Goal: Task Accomplishment & Management: Complete application form

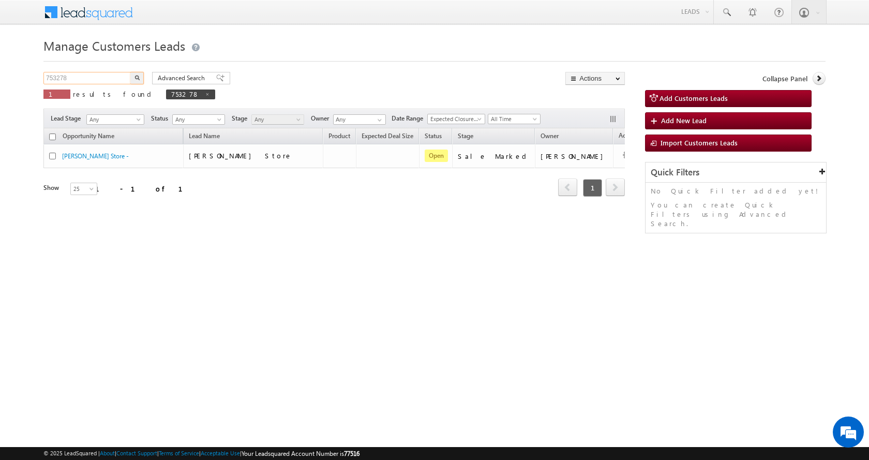
drag, startPoint x: 69, startPoint y: 79, endPoint x: 2, endPoint y: 81, distance: 67.3
click at [2, 81] on body "Menu Aman Yadav sitar a11@k serve .co.i" at bounding box center [434, 146] width 869 height 293
paste input "46195"
type input "746195"
click at [130, 72] on button "button" at bounding box center [136, 78] width 13 height 12
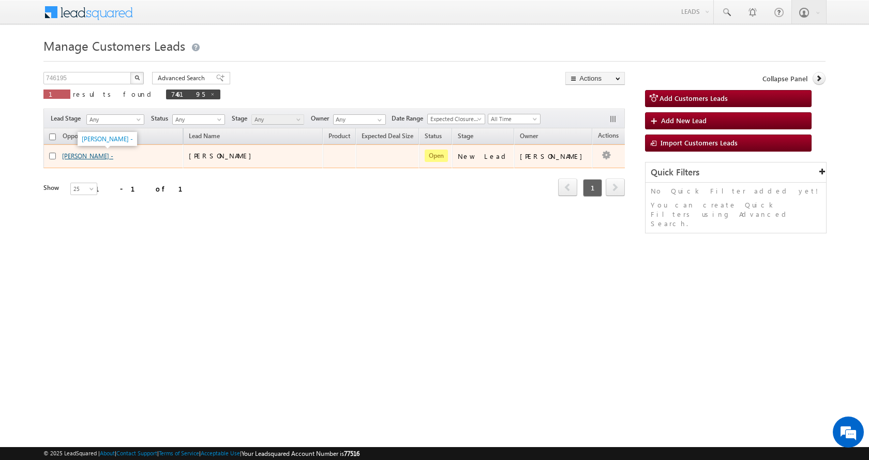
click at [108, 156] on link "[PERSON_NAME] -" at bounding box center [87, 156] width 51 height 8
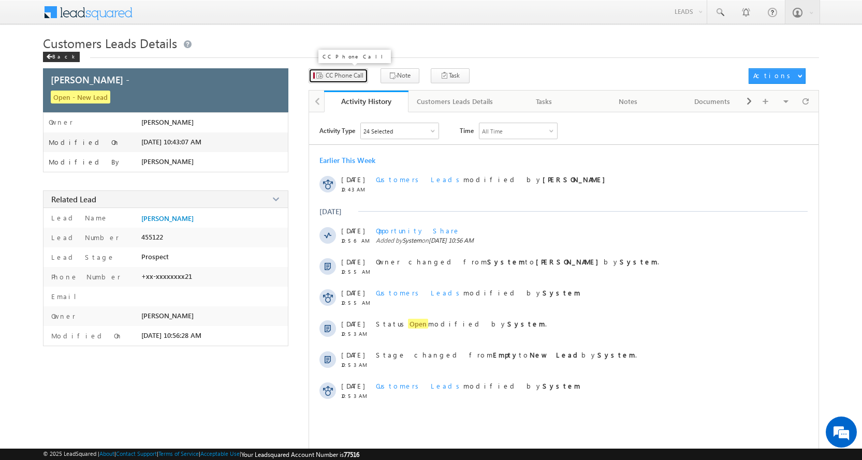
click at [354, 79] on span "CC Phone Call" at bounding box center [344, 75] width 38 height 9
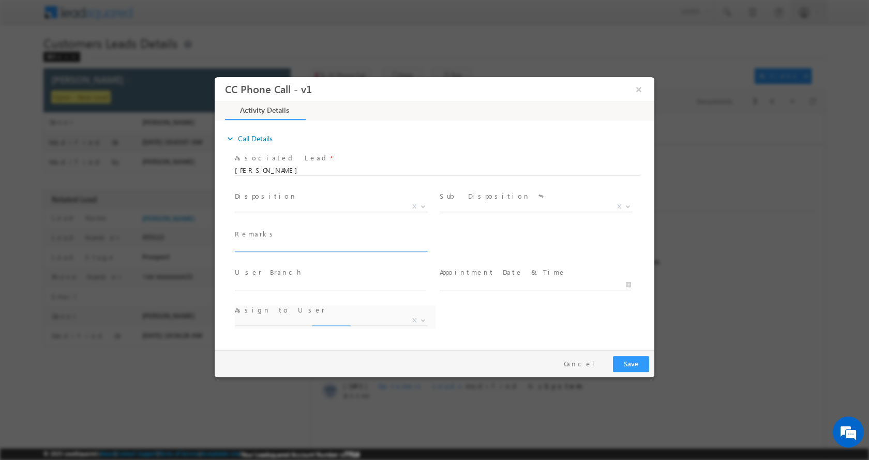
click at [264, 244] on input "text" at bounding box center [330, 246] width 191 height 10
type input "P+C--AGREEMENT PAID-2 L-LOAN-12 L- PLOT VALUE-9 L-PV-20 L-BUSINESS-TRAVEL-3 CAR…"
select select "[PERSON_NAME][EMAIL_ADDRESS][PERSON_NAME][DOMAIN_NAME]"
type input "P+C--AGREEMENT PAID-2 L-LOAN-12 L- PLOT VALUE-9 L-PV-20 L-BUSINESS-TRAVEL-3 CAR…"
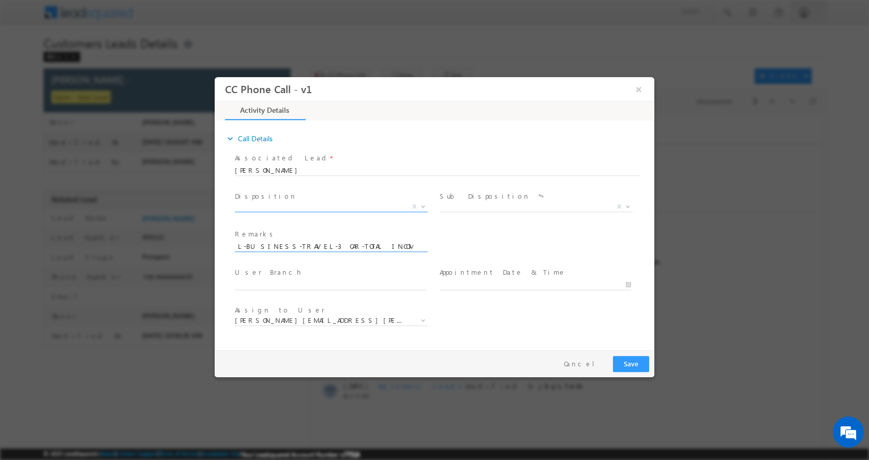
click at [422, 204] on b at bounding box center [423, 206] width 6 height 4
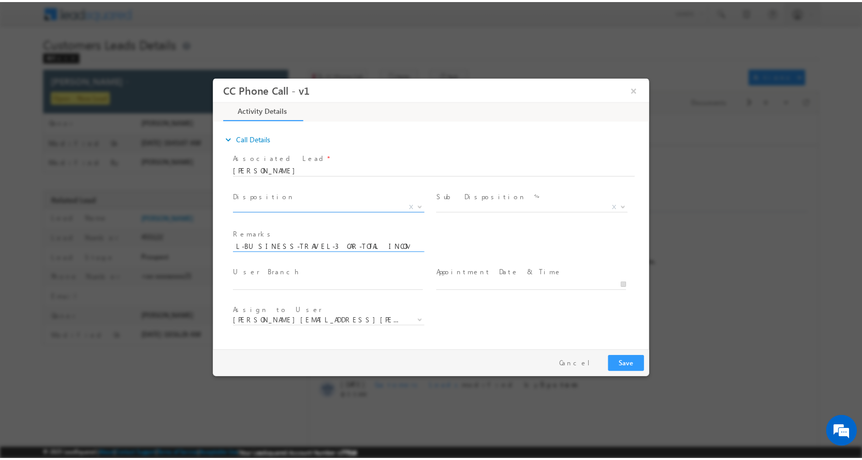
scroll to position [0, 0]
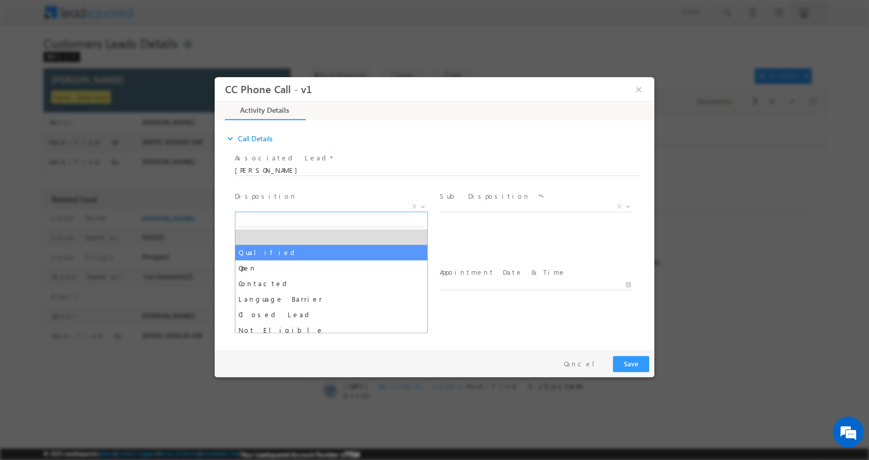
select select "Qualified"
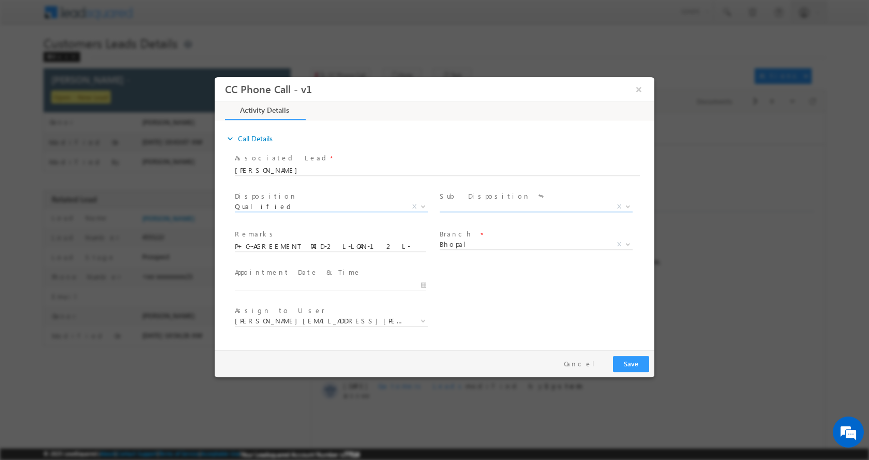
click at [627, 204] on b at bounding box center [628, 206] width 6 height 4
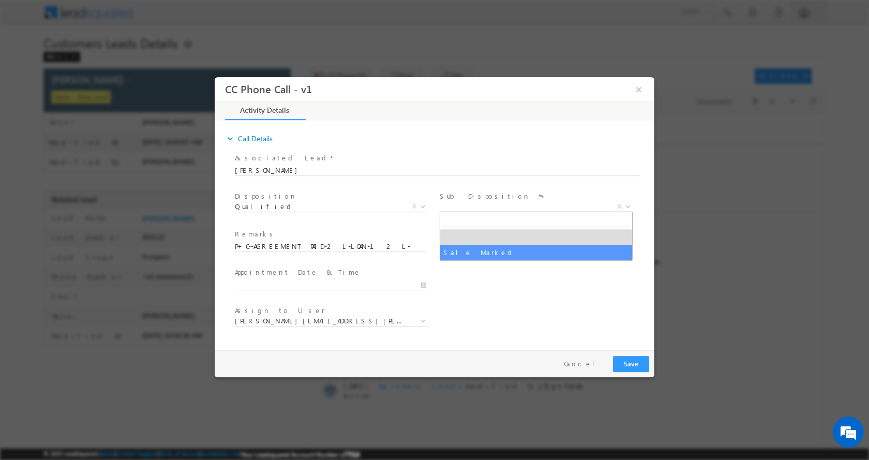
select select "Sale Marked"
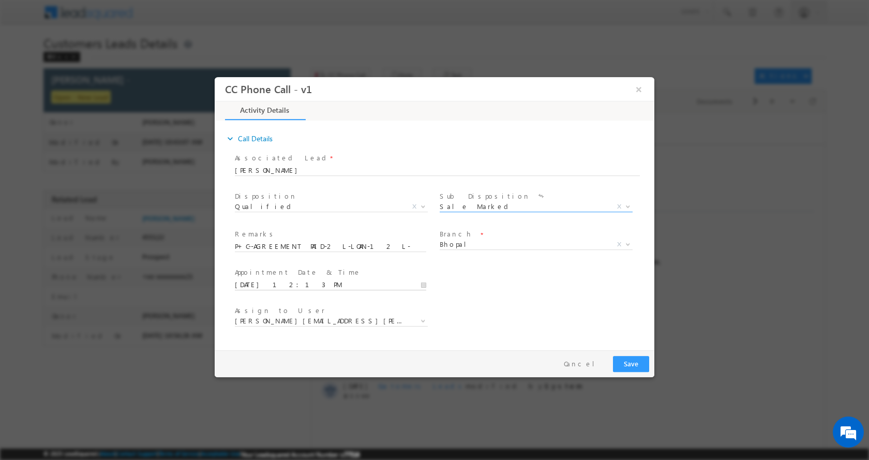
click at [424, 285] on input "[DATE] 12:13 PM" at bounding box center [330, 284] width 191 height 10
type input "[DATE] 12:12 PM"
type input "12"
click at [319, 274] on span at bounding box center [319, 275] width 7 height 8
type input "[DATE] 12:11 PM"
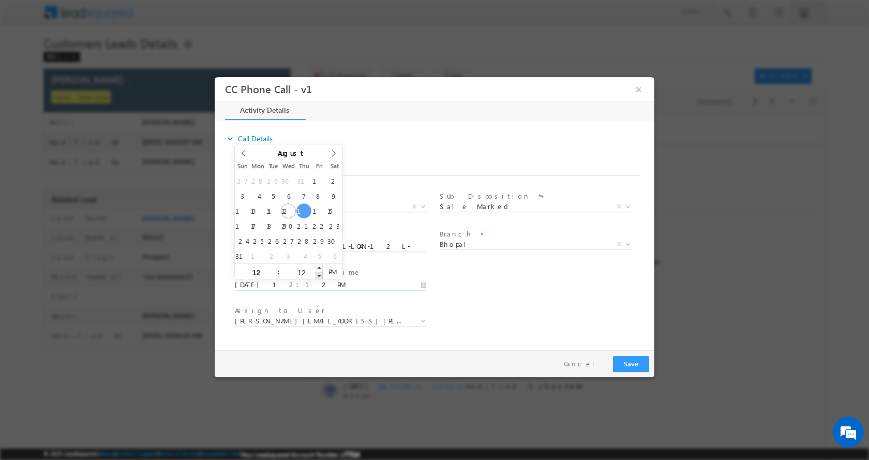
type input "11"
click at [319, 274] on span at bounding box center [319, 275] width 7 height 8
type input "[DATE] 12:10 PM"
type input "10"
click at [319, 274] on span at bounding box center [319, 275] width 7 height 8
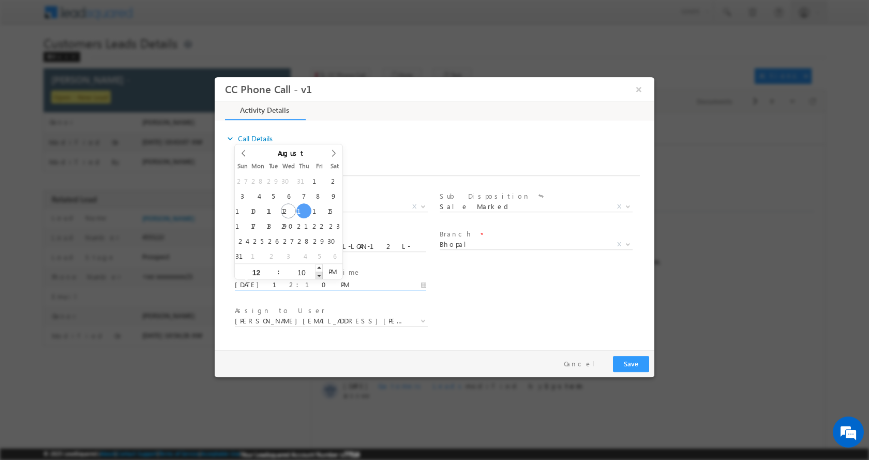
type input "[DATE] 12:09 PM"
type input "09"
click at [319, 274] on span at bounding box center [319, 275] width 7 height 8
type input "[DATE] 12:08 PM"
type input "08"
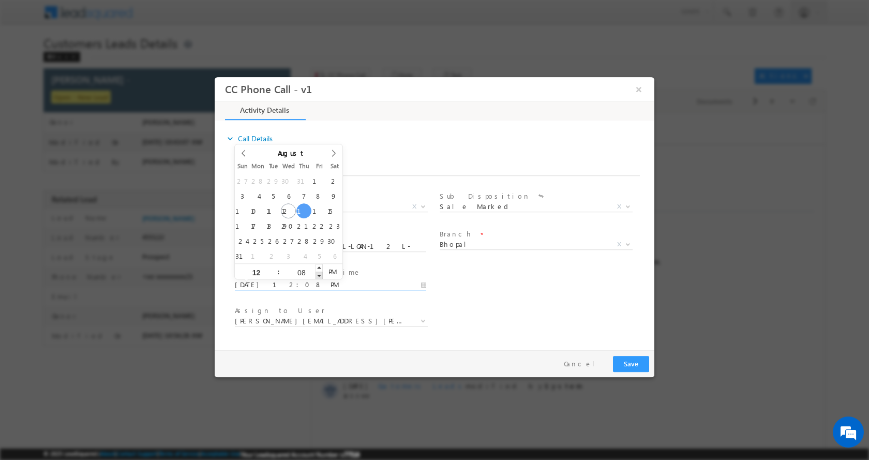
click at [319, 274] on span at bounding box center [319, 275] width 7 height 8
type input "[DATE] 12:07 PM"
type input "07"
click at [319, 274] on span at bounding box center [319, 275] width 7 height 8
type input "[DATE] 12:06 PM"
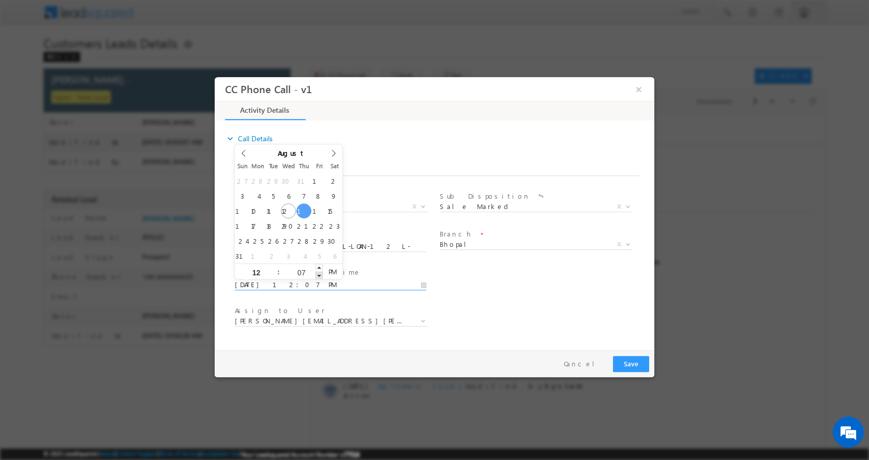
type input "06"
click at [319, 274] on span at bounding box center [319, 275] width 7 height 8
type input "[DATE] 12:05 PM"
type input "05"
click at [319, 274] on span at bounding box center [319, 275] width 7 height 8
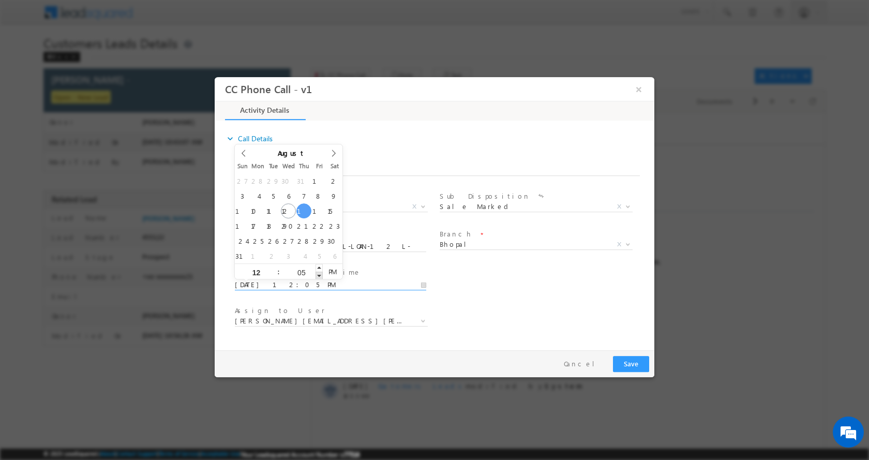
type input "[DATE] 12:04 PM"
type input "04"
click at [319, 274] on span at bounding box center [319, 275] width 7 height 8
type input "[DATE] 12:03 PM"
type input "03"
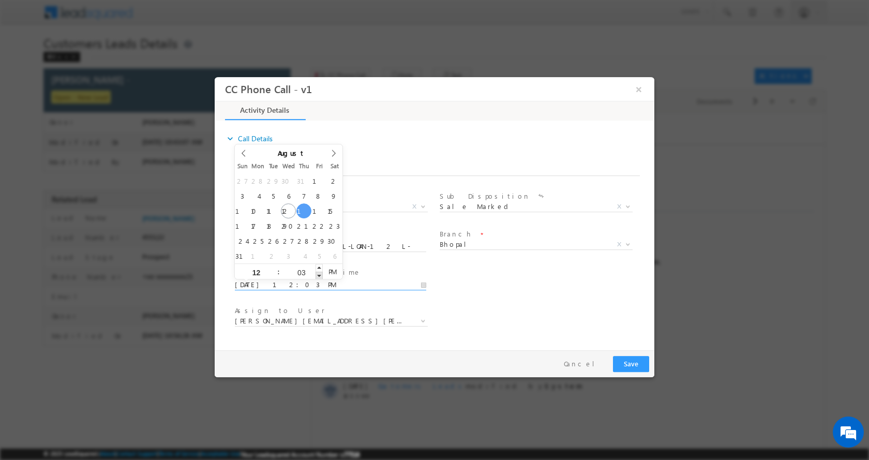
click at [320, 274] on span at bounding box center [319, 275] width 7 height 8
type input "[DATE] 12:02 PM"
type input "02"
click at [320, 274] on span at bounding box center [319, 275] width 7 height 8
type input "[DATE] 12:01 PM"
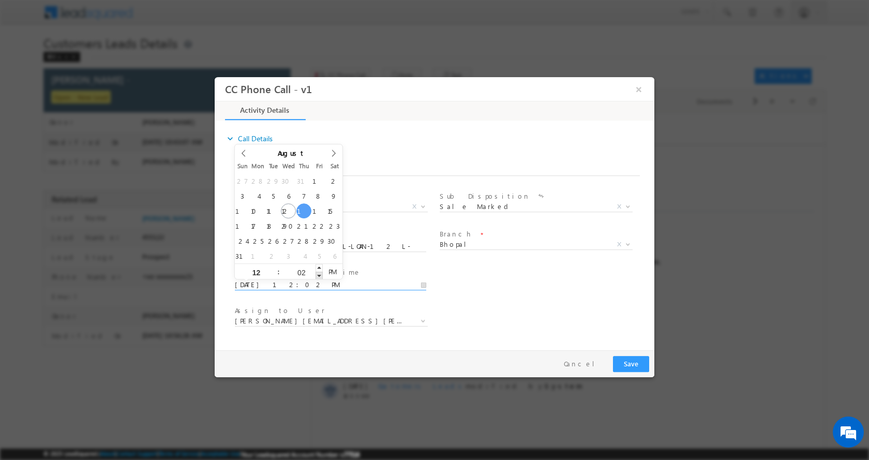
type input "01"
click at [320, 274] on span at bounding box center [319, 275] width 7 height 8
type input "[DATE] 12:00 PM"
type input "00"
click at [320, 274] on span at bounding box center [319, 275] width 7 height 8
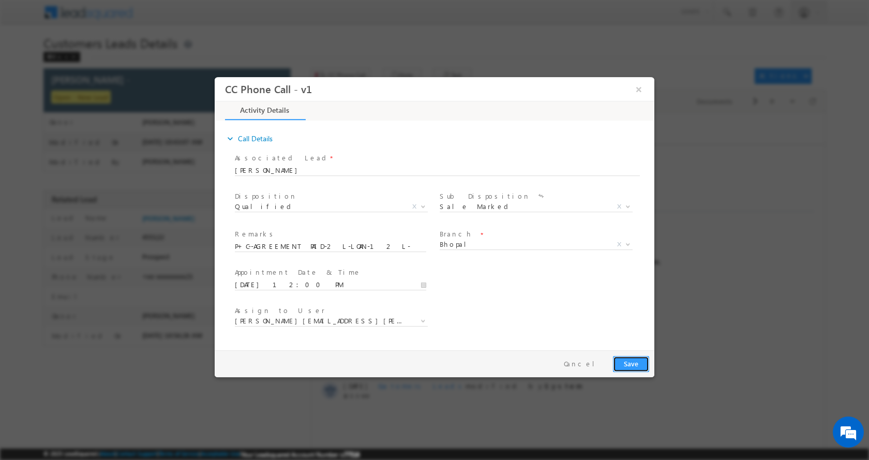
click at [621, 364] on button "Save" at bounding box center [631, 363] width 36 height 16
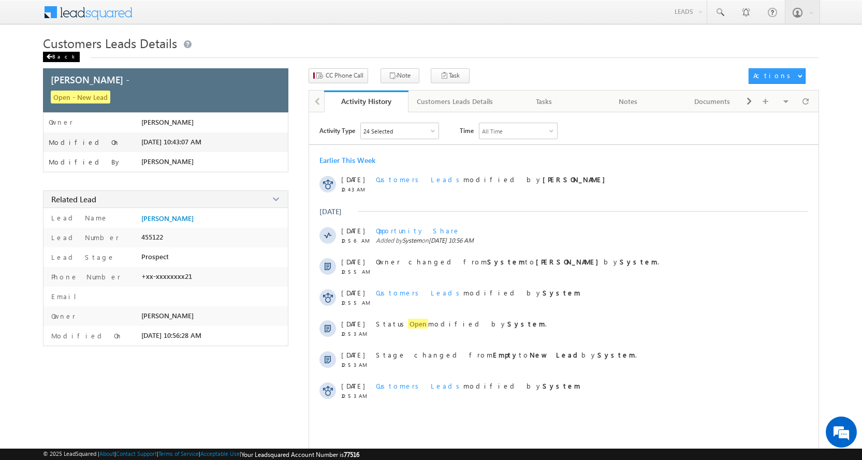
click at [54, 55] on div "Back" at bounding box center [61, 57] width 37 height 10
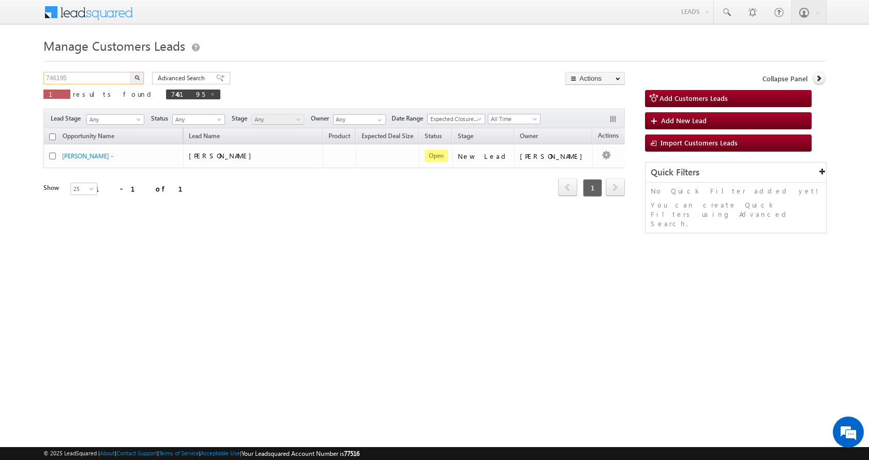
drag, startPoint x: 83, startPoint y: 81, endPoint x: 0, endPoint y: 72, distance: 83.2
click at [0, 72] on body "Menu Aman Yadav sitar a11@k serve .co.i" at bounding box center [434, 146] width 869 height 293
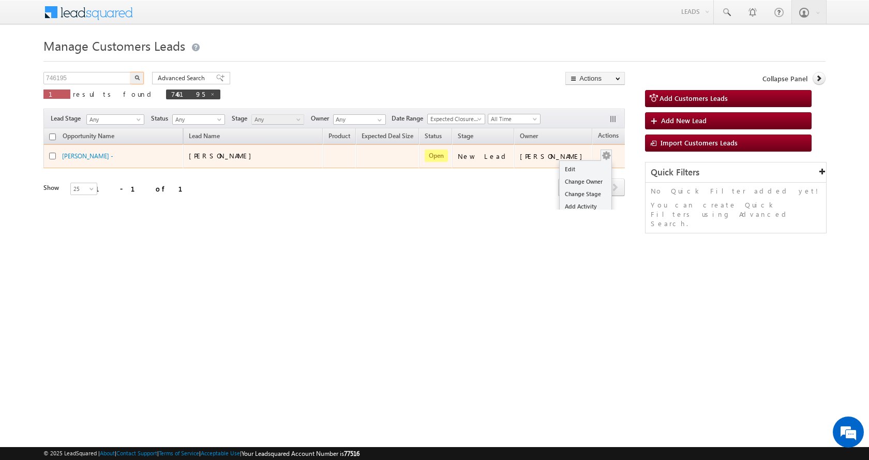
click at [601, 152] on button "button" at bounding box center [606, 156] width 10 height 10
click at [561, 171] on link "Edit" at bounding box center [586, 169] width 52 height 12
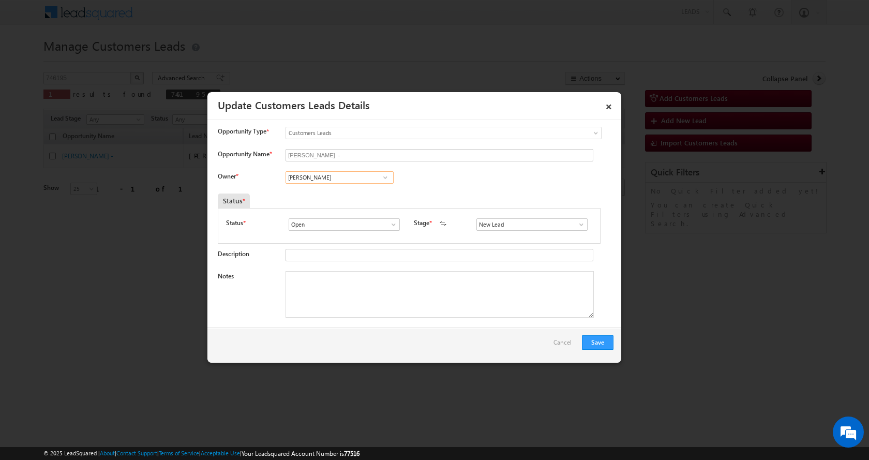
click at [323, 178] on input "[PERSON_NAME]" at bounding box center [340, 177] width 108 height 12
paste input "[PERSON_NAME][EMAIL_ADDRESS][DOMAIN_NAME]"
click at [353, 189] on link "Vaibhav Rajput vaibhav.rajput@sgrlimited.in" at bounding box center [340, 194] width 108 height 20
type input "[PERSON_NAME]"
click at [319, 293] on textarea "Notes" at bounding box center [440, 294] width 308 height 47
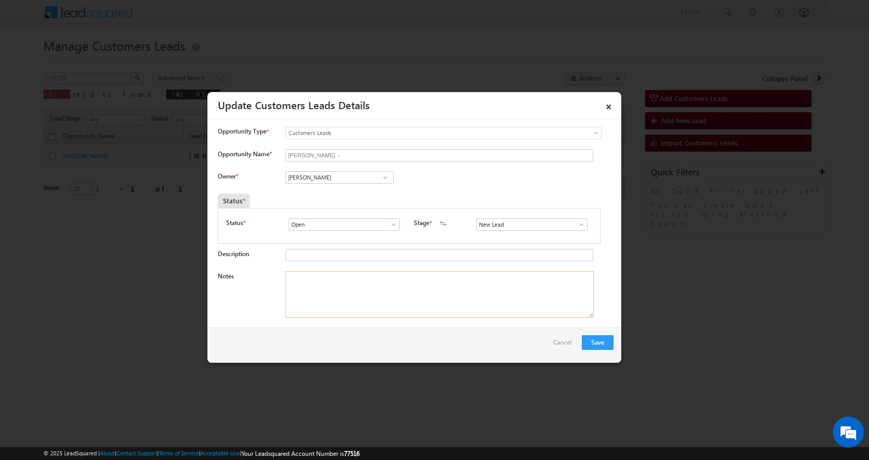
paste textarea "P+C--AGREEMENT PAID-2 L-LOAN-12 L- PLOT VALUE-9 L-PV-20 L-BUSINESS-TRAVEL-3 CAR…"
type textarea "P+C--AGREEMENT PAID-2 L-LOAN-12 L- PLOT VALUE-9 L-PV-20 L-BUSINESS-TRAVEL-3 CAR…"
click at [594, 338] on button "Save" at bounding box center [598, 342] width 32 height 14
